Goal: Task Accomplishment & Management: Manage account settings

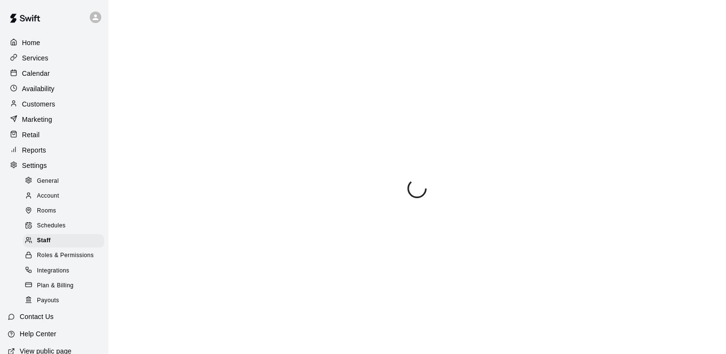
select select "**"
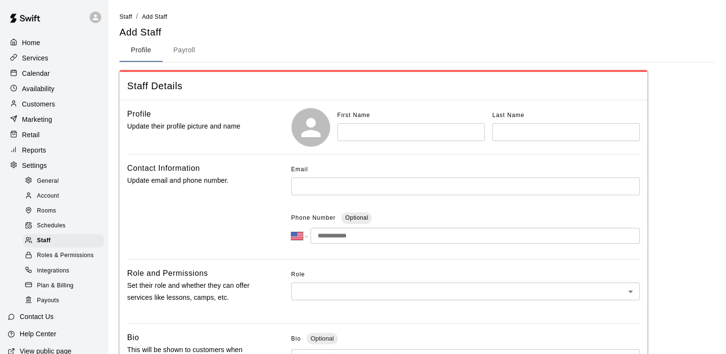
click at [26, 81] on div "Calendar" at bounding box center [54, 73] width 93 height 14
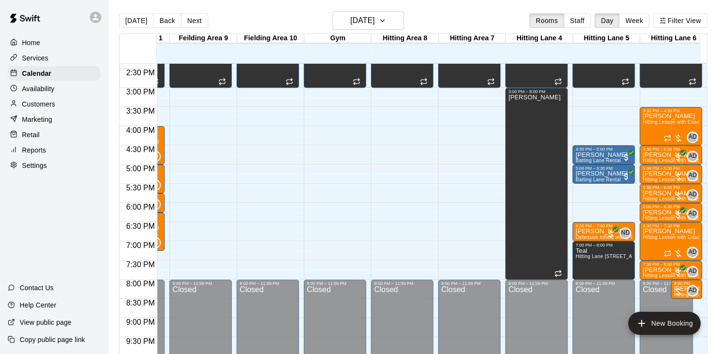
scroll to position [551, 257]
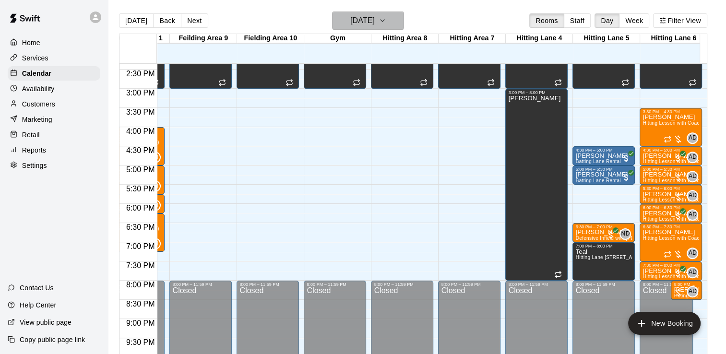
click at [386, 20] on icon "button" at bounding box center [382, 21] width 8 height 12
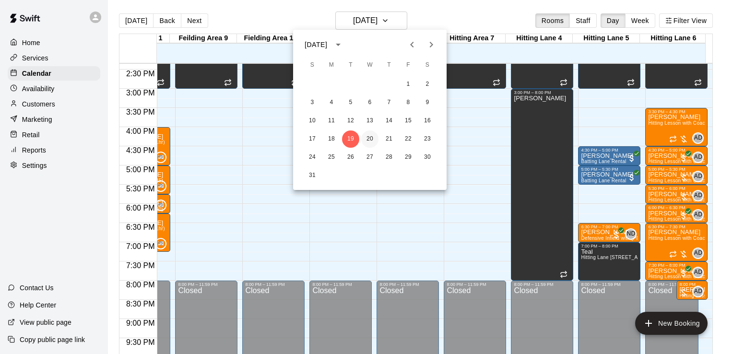
click at [370, 133] on button "20" at bounding box center [369, 138] width 17 height 17
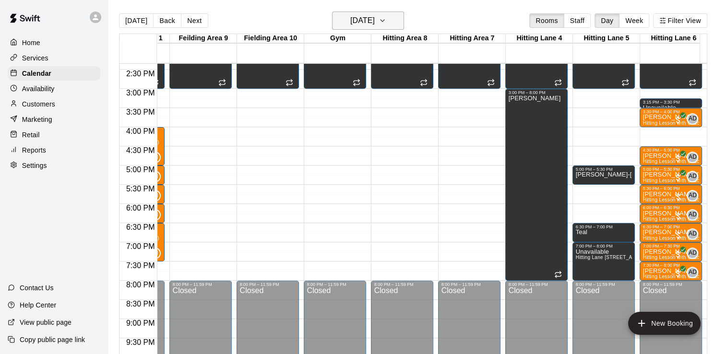
click at [386, 15] on icon "button" at bounding box center [382, 21] width 8 height 12
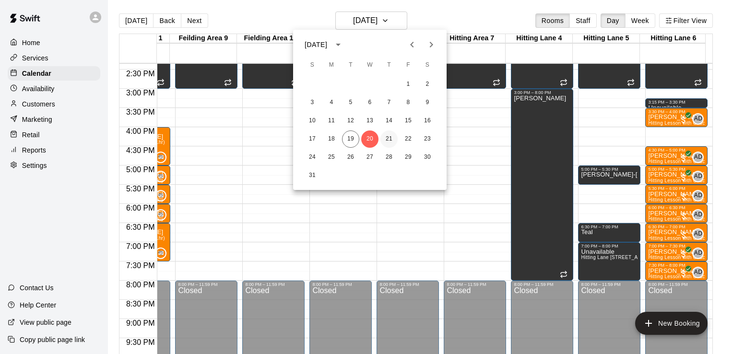
click at [392, 137] on button "21" at bounding box center [388, 138] width 17 height 17
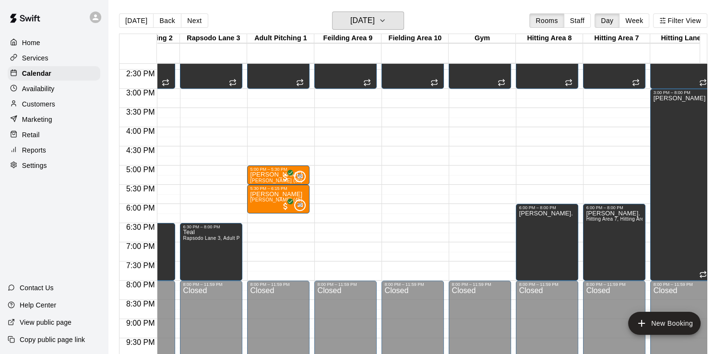
scroll to position [0, 171]
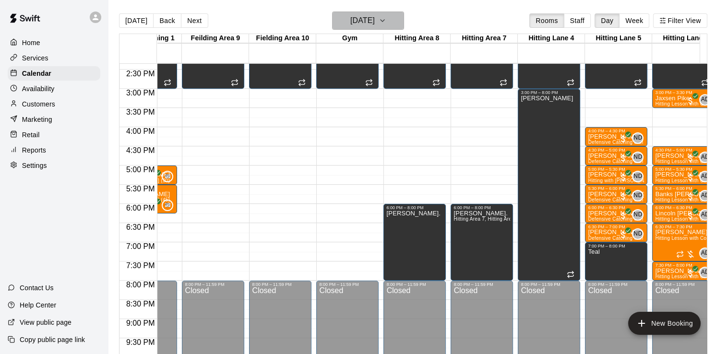
click at [404, 20] on button "[DATE]" at bounding box center [368, 21] width 72 height 18
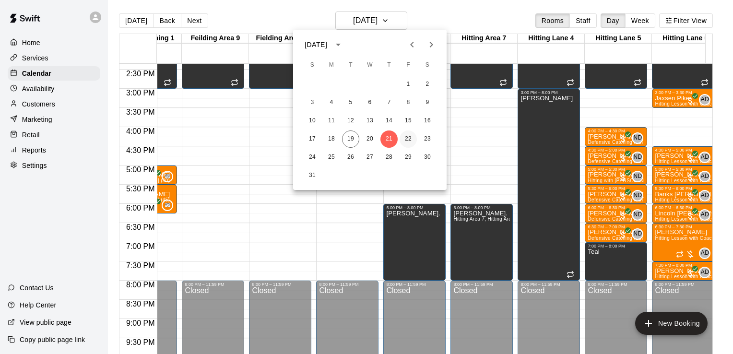
select select "**"
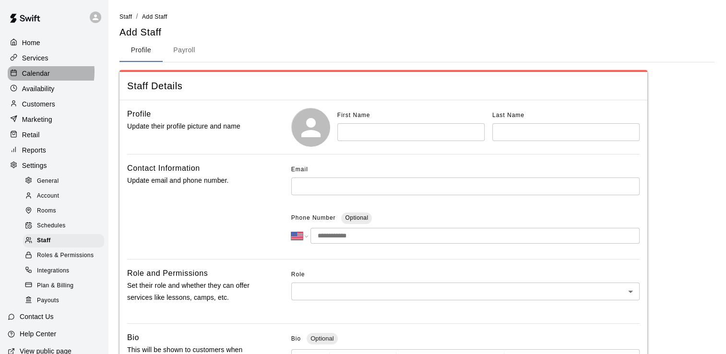
click at [28, 73] on p "Calendar" at bounding box center [36, 74] width 28 height 10
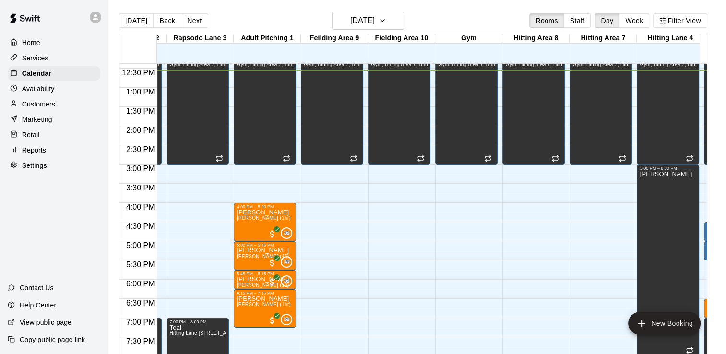
scroll to position [0, 256]
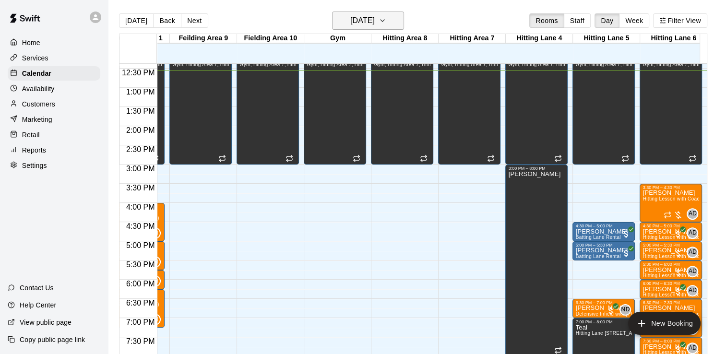
click at [393, 21] on button "[DATE]" at bounding box center [368, 21] width 72 height 18
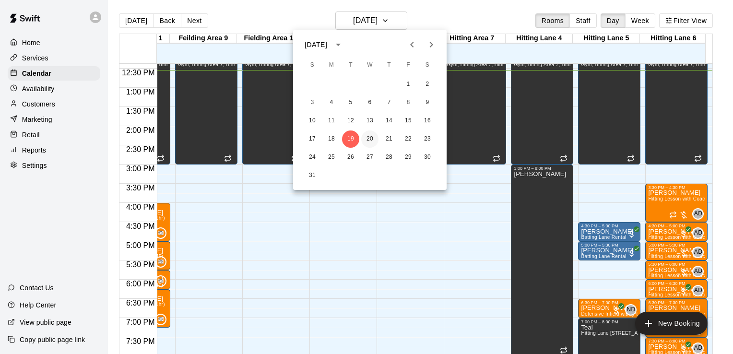
click at [370, 139] on button "20" at bounding box center [369, 138] width 17 height 17
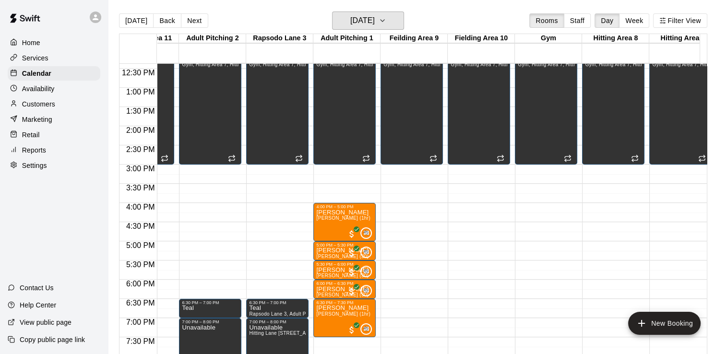
scroll to position [0, 0]
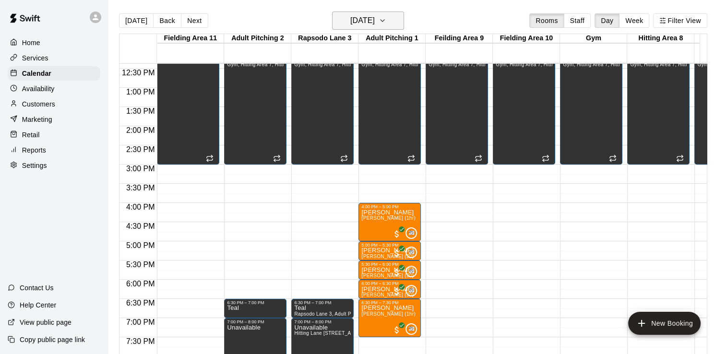
click at [400, 19] on button "[DATE]" at bounding box center [368, 21] width 72 height 18
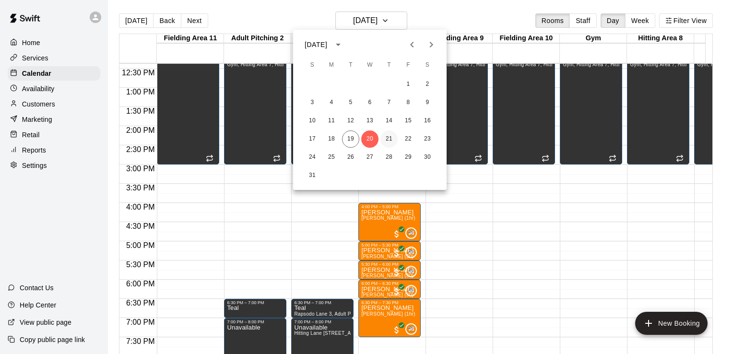
click at [388, 140] on button "21" at bounding box center [388, 138] width 17 height 17
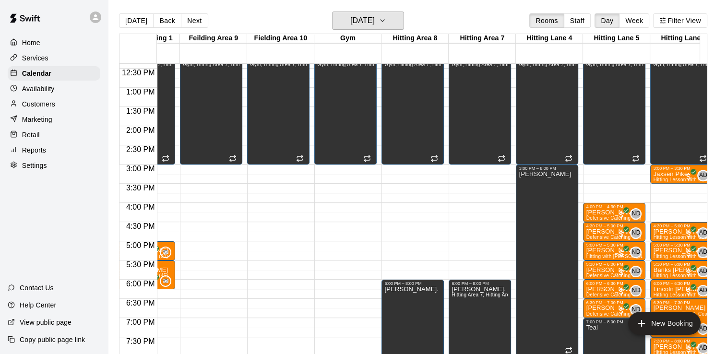
scroll to position [0, 256]
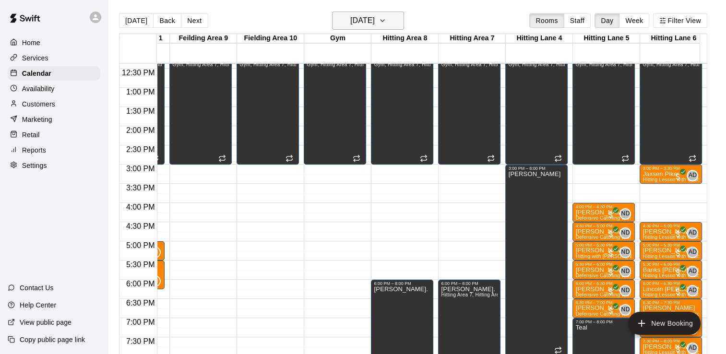
click at [384, 21] on icon "button" at bounding box center [382, 21] width 4 height 2
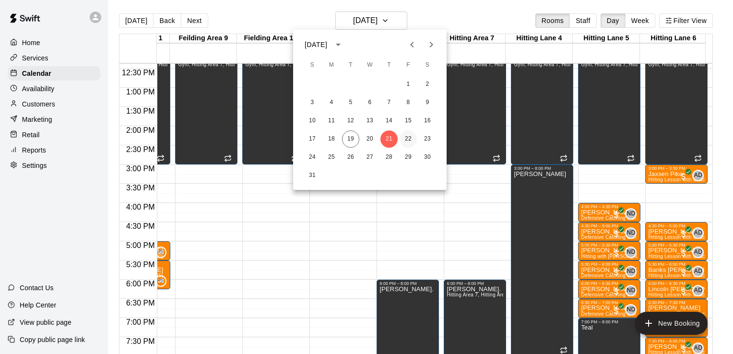
click at [408, 139] on button "22" at bounding box center [408, 138] width 17 height 17
